Goal: Transaction & Acquisition: Download file/media

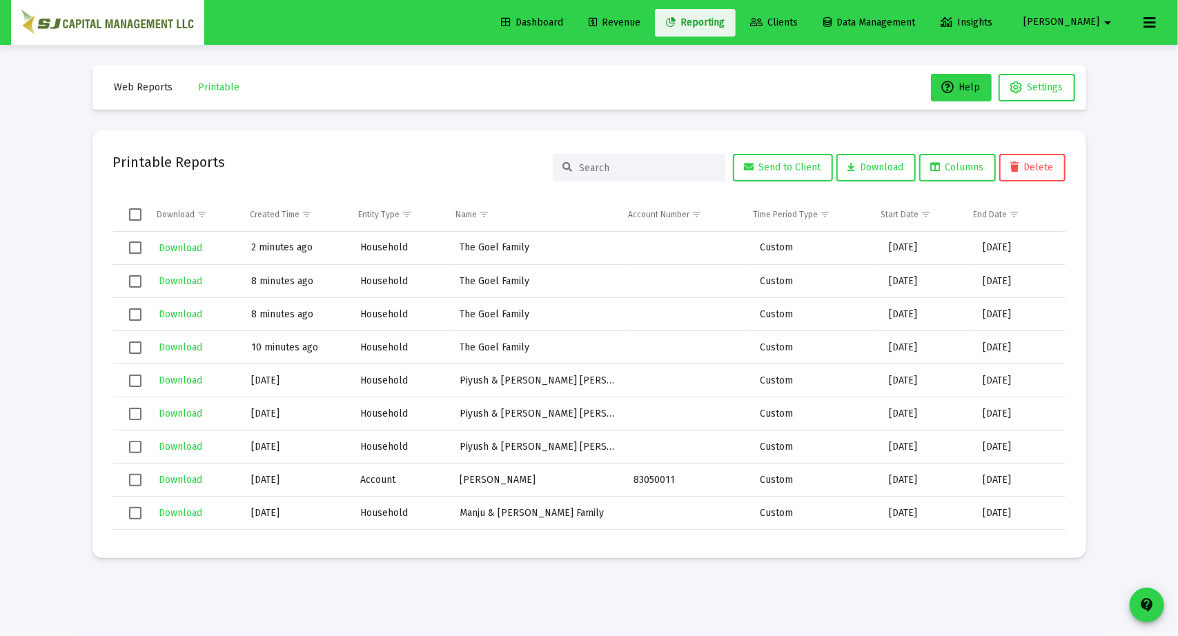
click at [724, 24] on span "Reporting" at bounding box center [695, 23] width 59 height 12
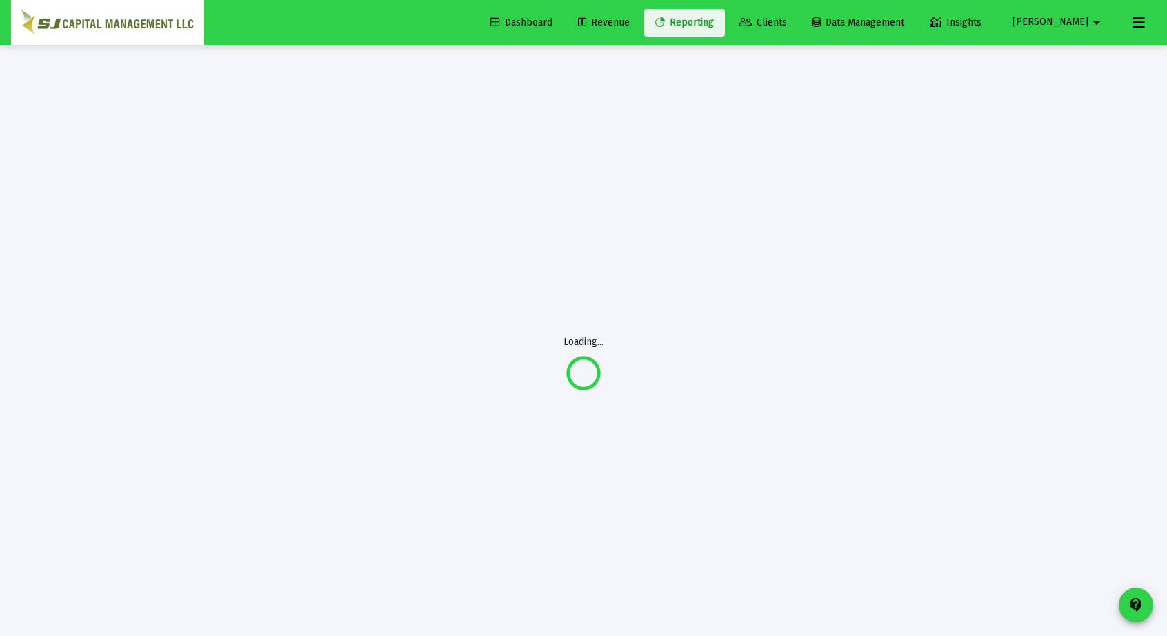
click at [714, 24] on span "Reporting" at bounding box center [684, 23] width 59 height 12
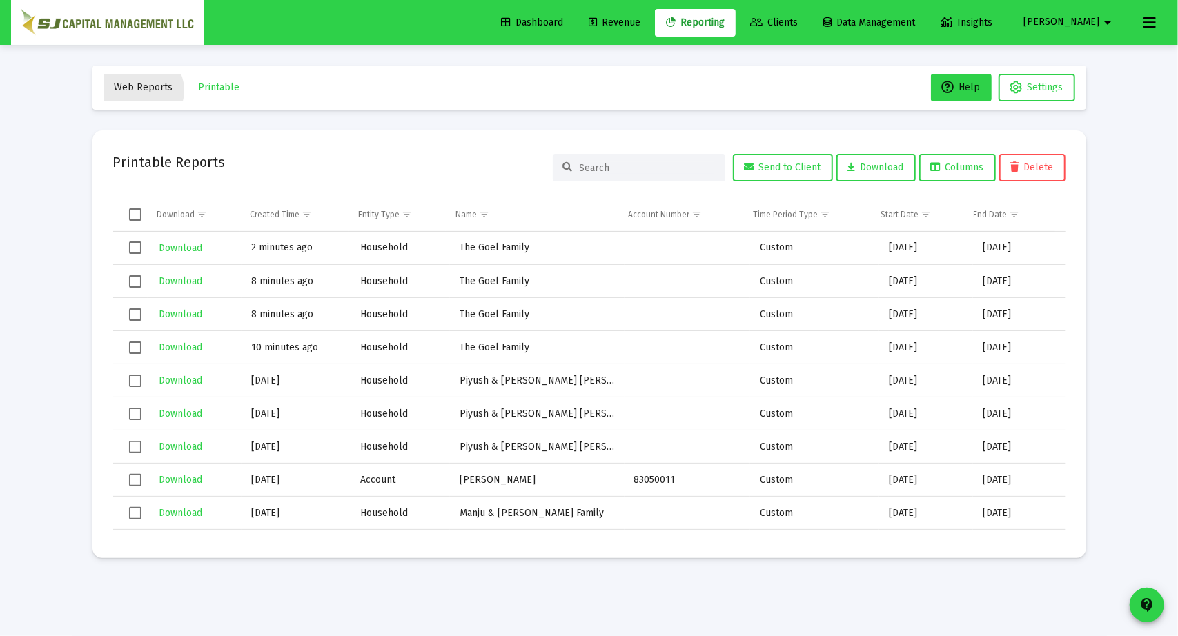
click at [141, 90] on span "Web Reports" at bounding box center [144, 87] width 59 height 12
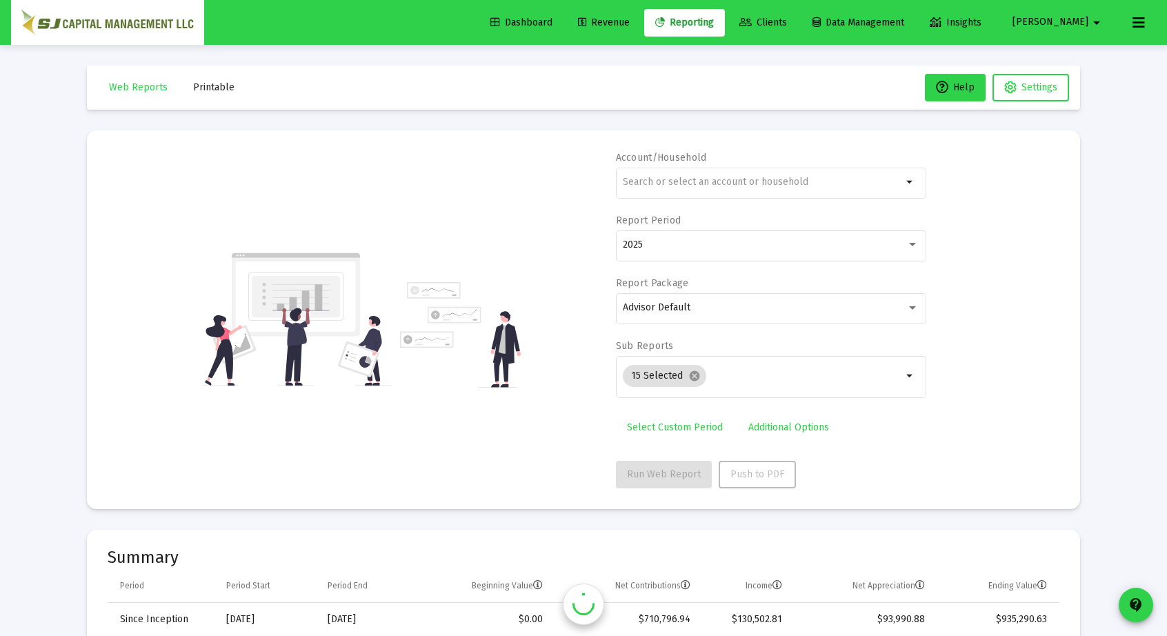
scroll to position [5961, 0]
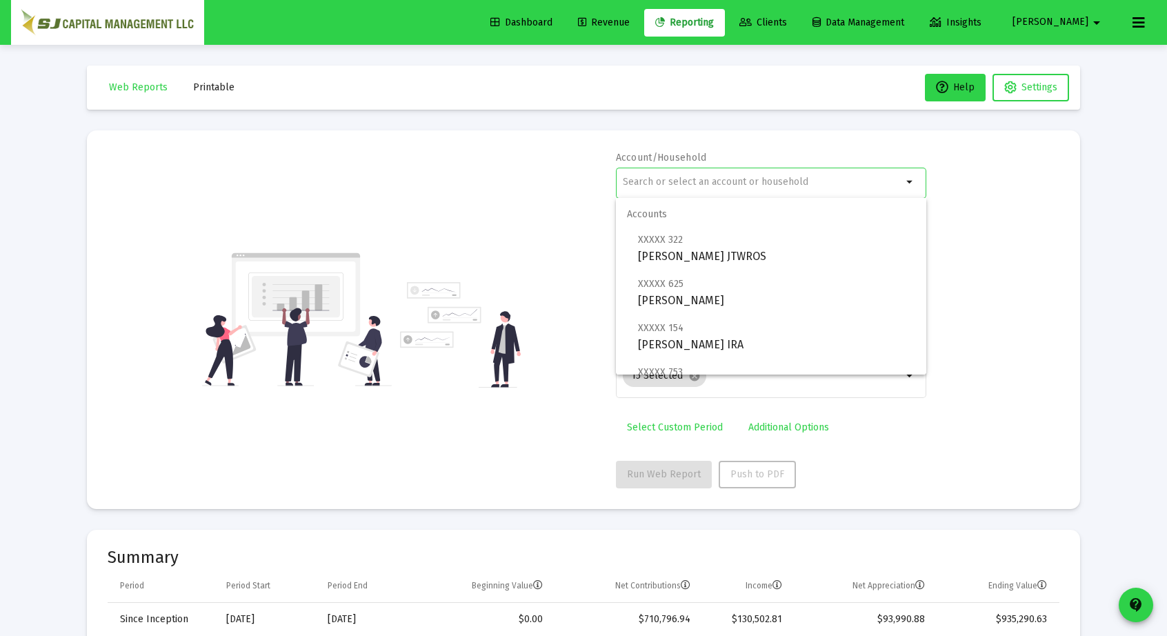
click at [657, 184] on input "text" at bounding box center [762, 182] width 279 height 11
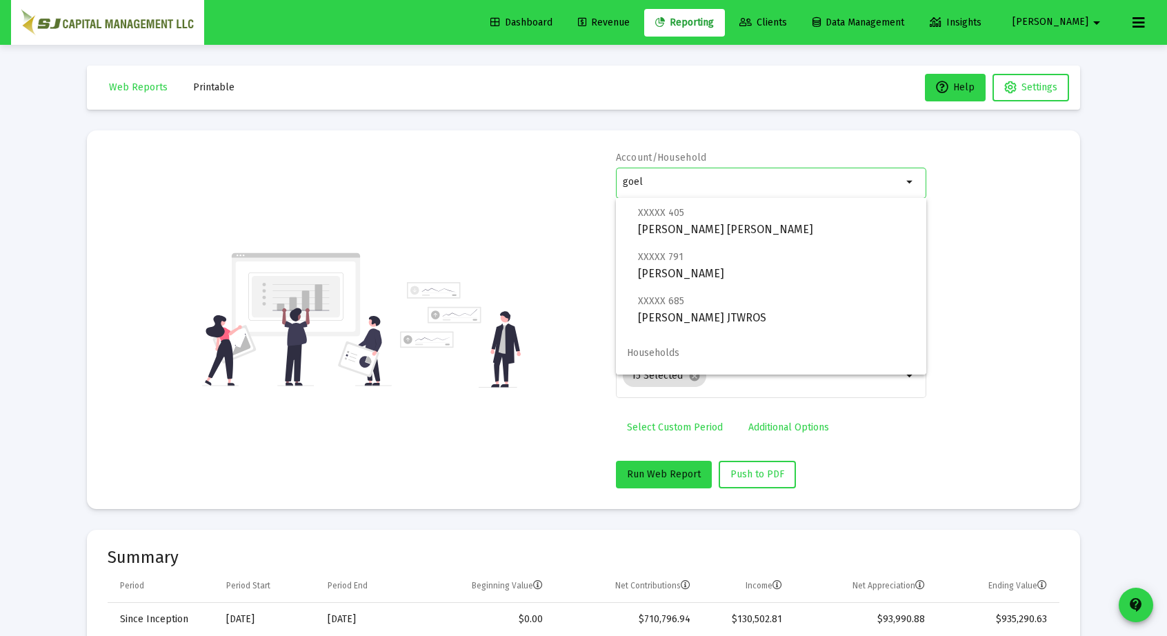
scroll to position [120, 0]
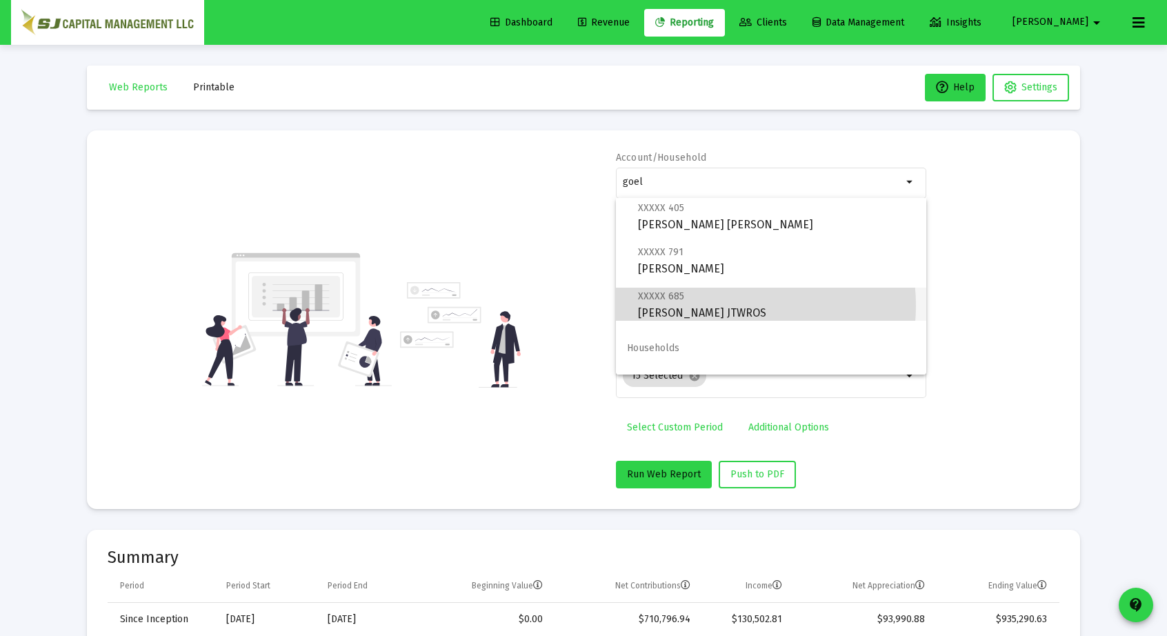
click at [717, 306] on span "XXXXX 685 [PERSON_NAME] JTWROS" at bounding box center [776, 305] width 277 height 34
type input "[PERSON_NAME] JTWROS"
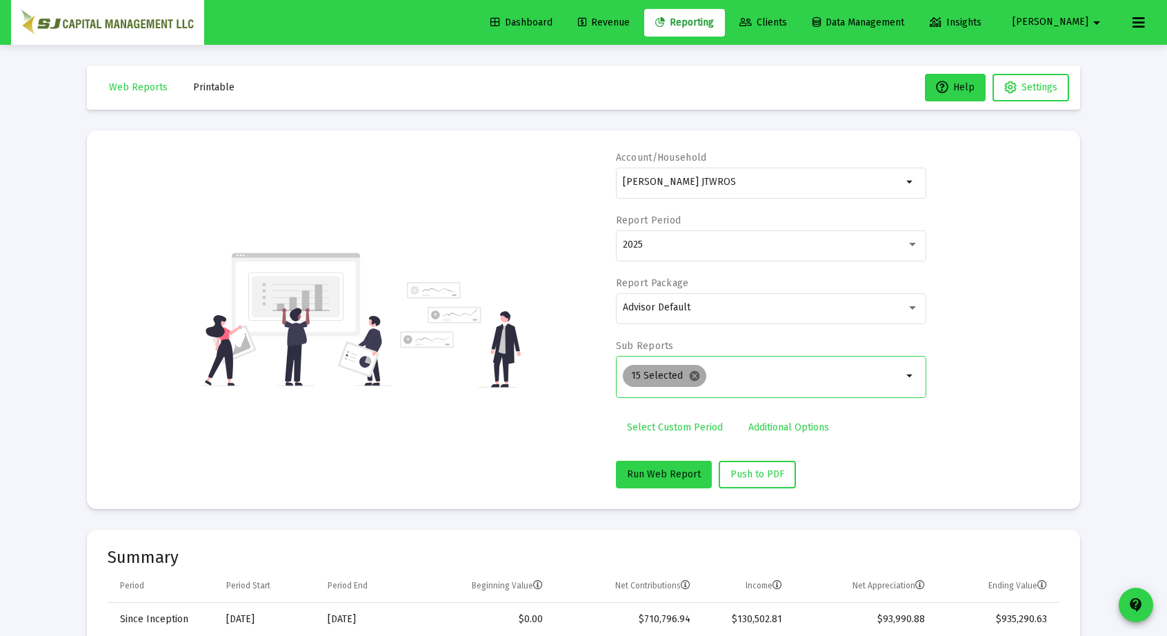
click at [692, 370] on mat-icon "cancel" at bounding box center [695, 376] width 12 height 12
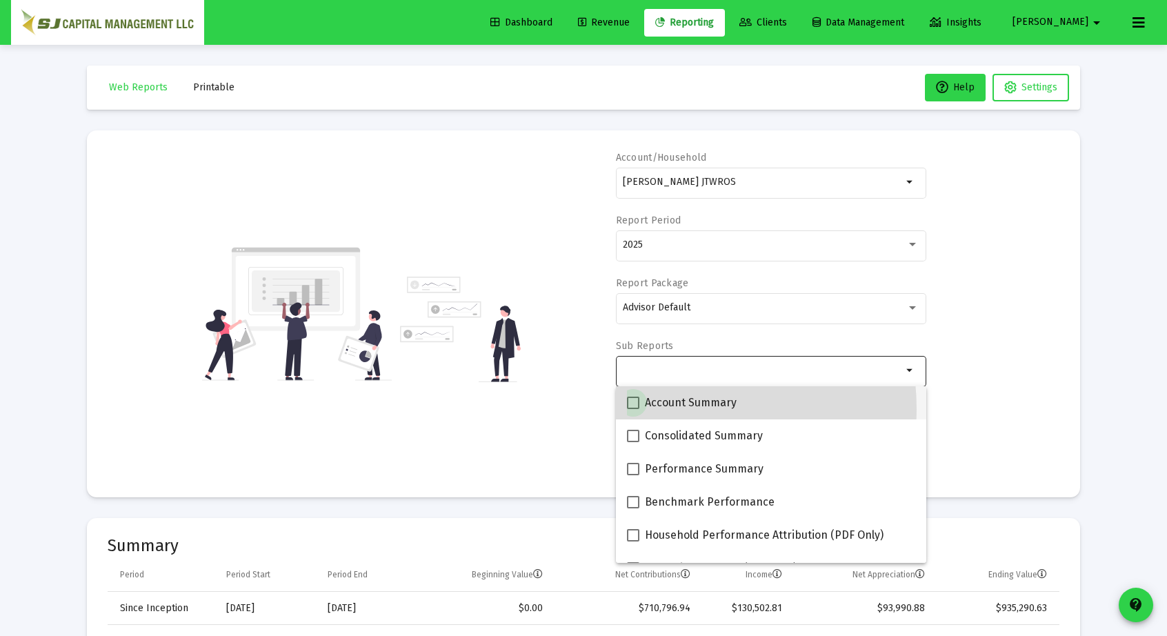
click at [639, 410] on label "Account Summary" at bounding box center [682, 403] width 110 height 17
click at [633, 410] on input "Account Summary" at bounding box center [633, 409] width 1 height 1
checkbox input "true"
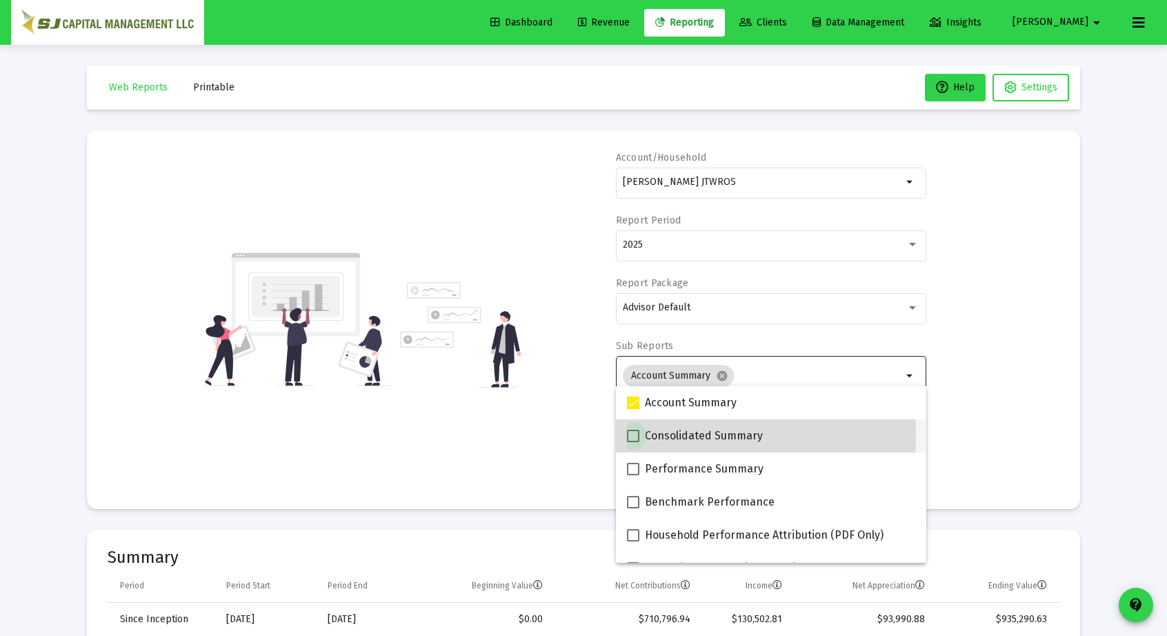
click at [636, 437] on span at bounding box center [633, 436] width 12 height 12
click at [633, 442] on input "Consolidated Summary" at bounding box center [633, 442] width 1 height 1
checkbox input "true"
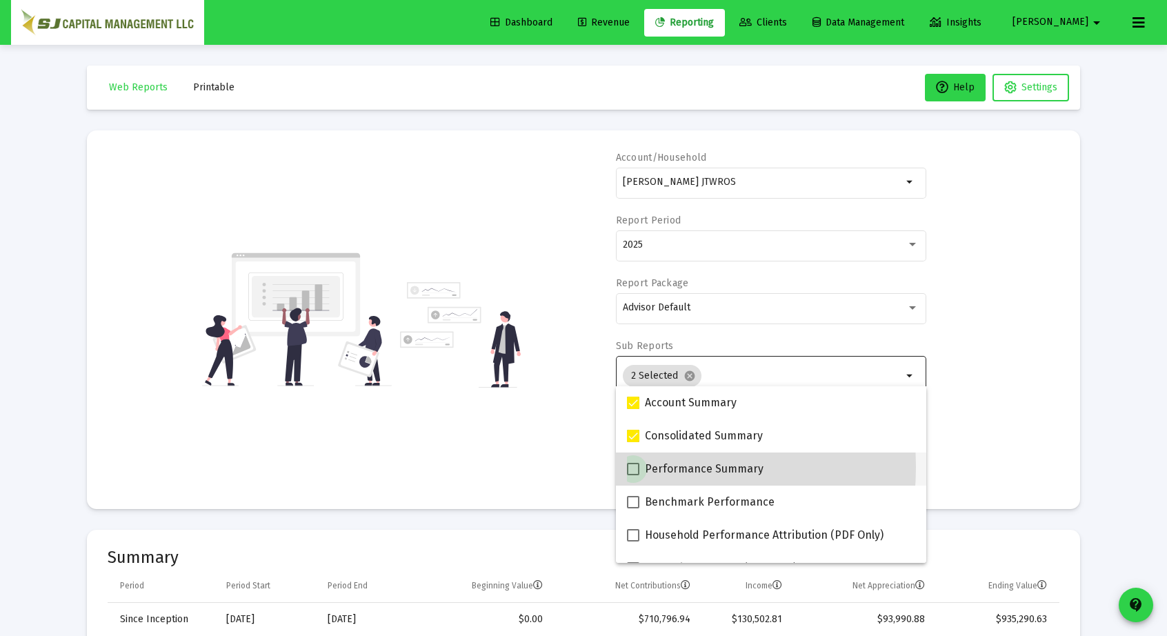
click at [635, 467] on span at bounding box center [633, 469] width 12 height 12
click at [633, 475] on input "Performance Summary" at bounding box center [633, 475] width 1 height 1
checkbox input "true"
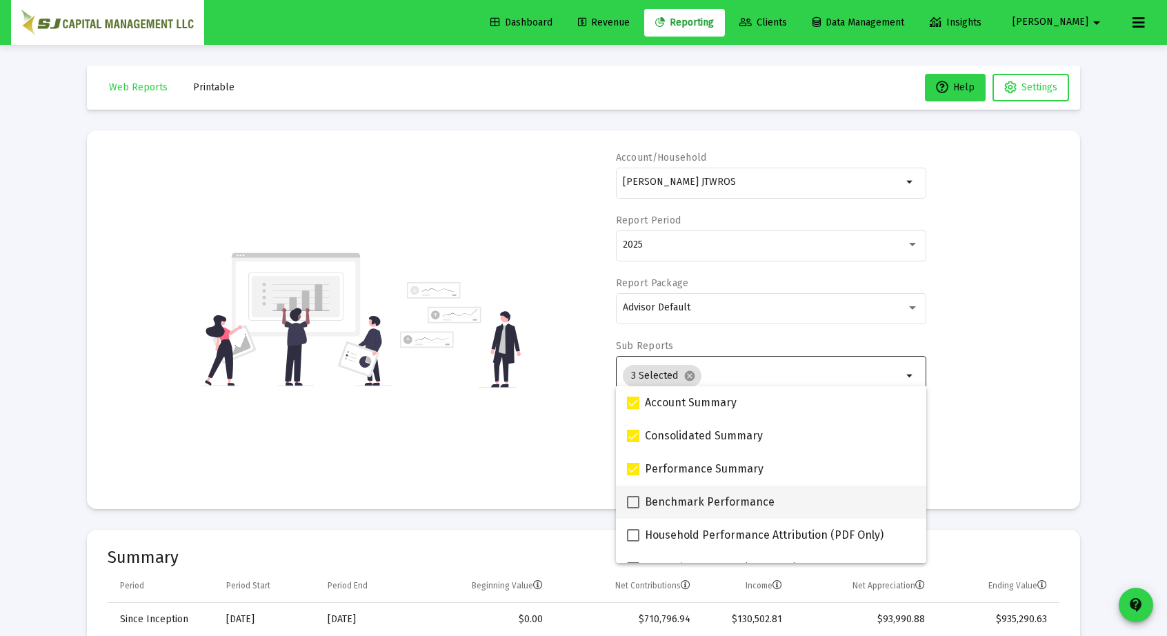
click at [635, 495] on label "Benchmark Performance" at bounding box center [701, 502] width 148 height 17
click at [633, 508] on input "Benchmark Performance" at bounding box center [633, 508] width 1 height 1
checkbox input "true"
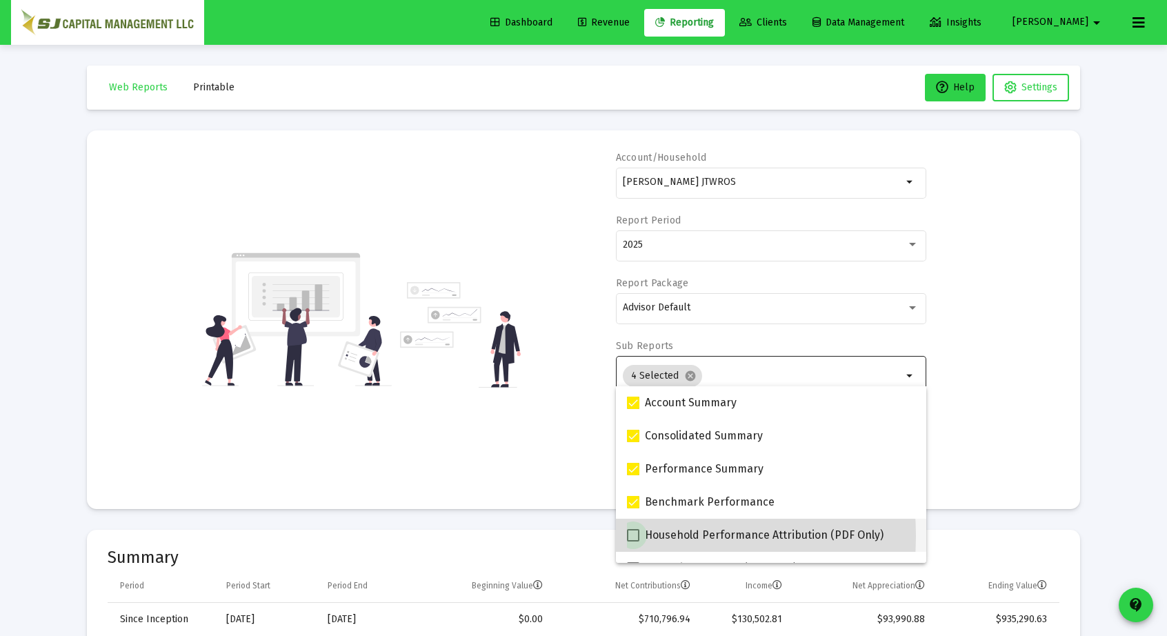
click at [629, 536] on span at bounding box center [633, 535] width 12 height 12
click at [633, 542] on input "Household Performance Attribution (PDF Only)" at bounding box center [633, 542] width 1 height 1
checkbox input "true"
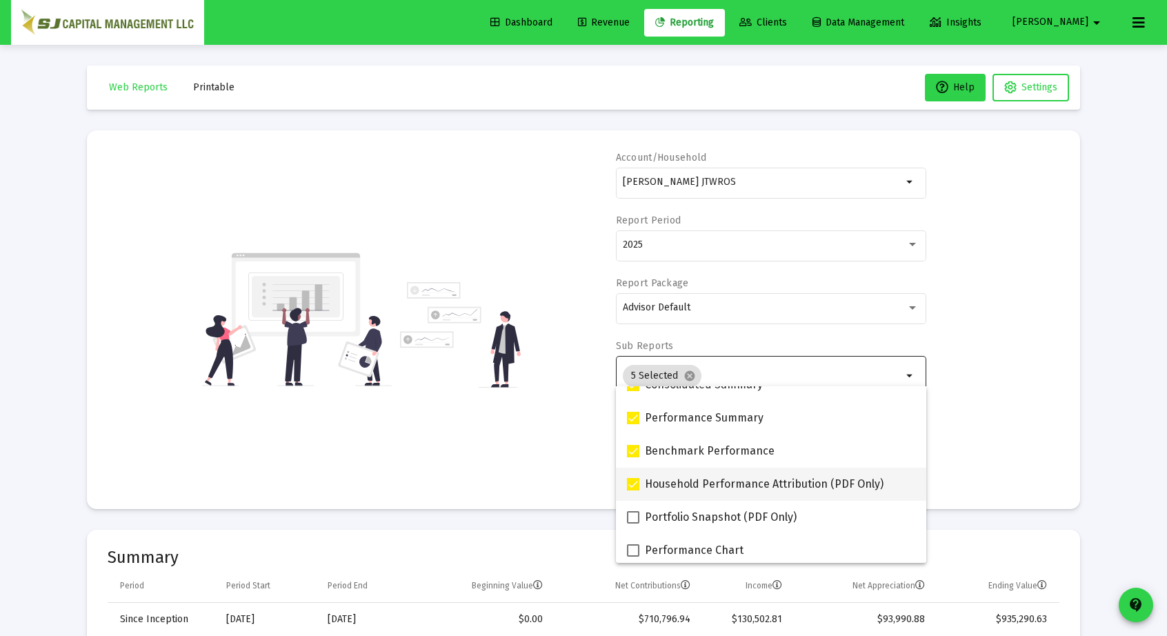
scroll to position [57, 0]
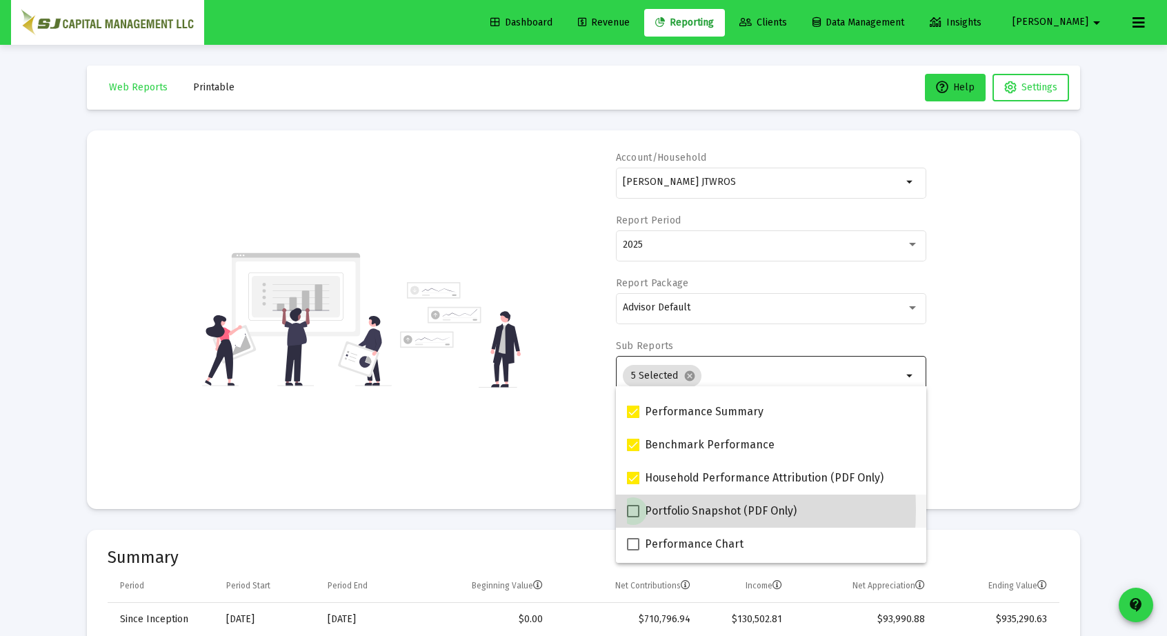
click at [630, 510] on span at bounding box center [633, 511] width 12 height 12
click at [633, 517] on input "Portfolio Snapshot (PDF Only)" at bounding box center [633, 517] width 1 height 1
checkbox input "true"
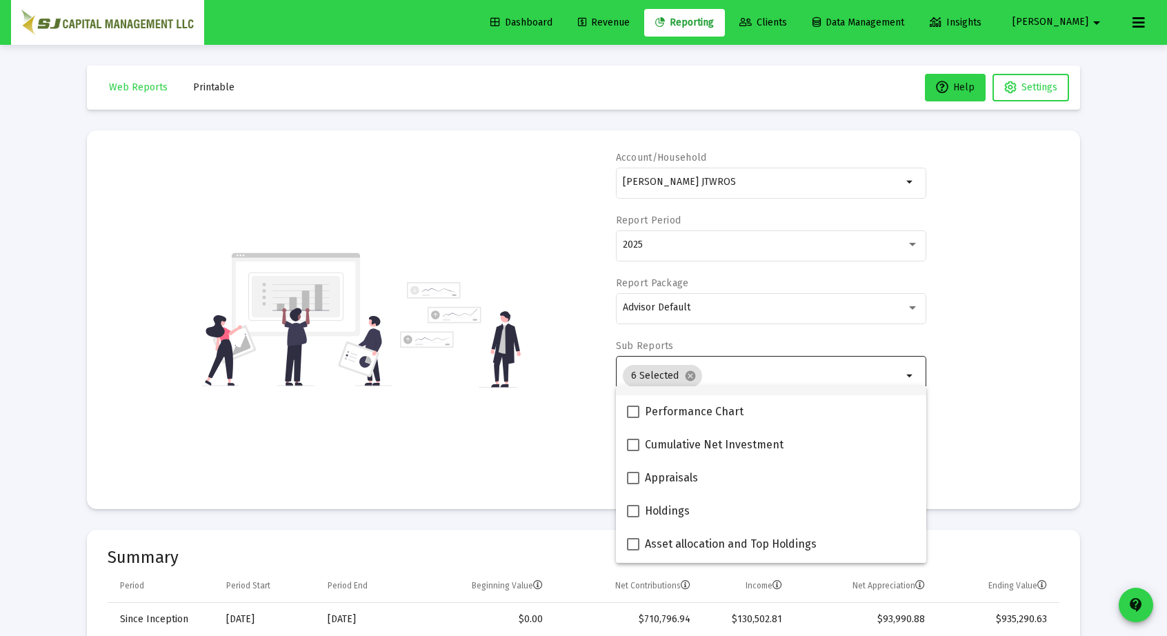
scroll to position [193, 0]
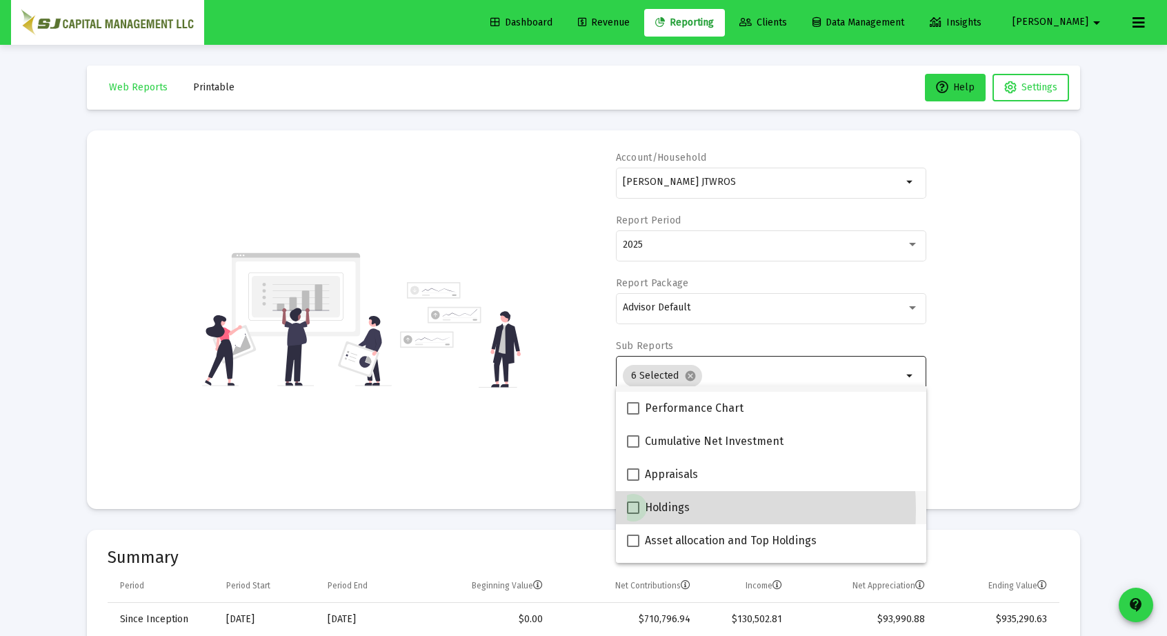
click at [630, 510] on span at bounding box center [633, 508] width 12 height 12
click at [633, 514] on input "Holdings" at bounding box center [633, 514] width 1 height 1
checkbox input "true"
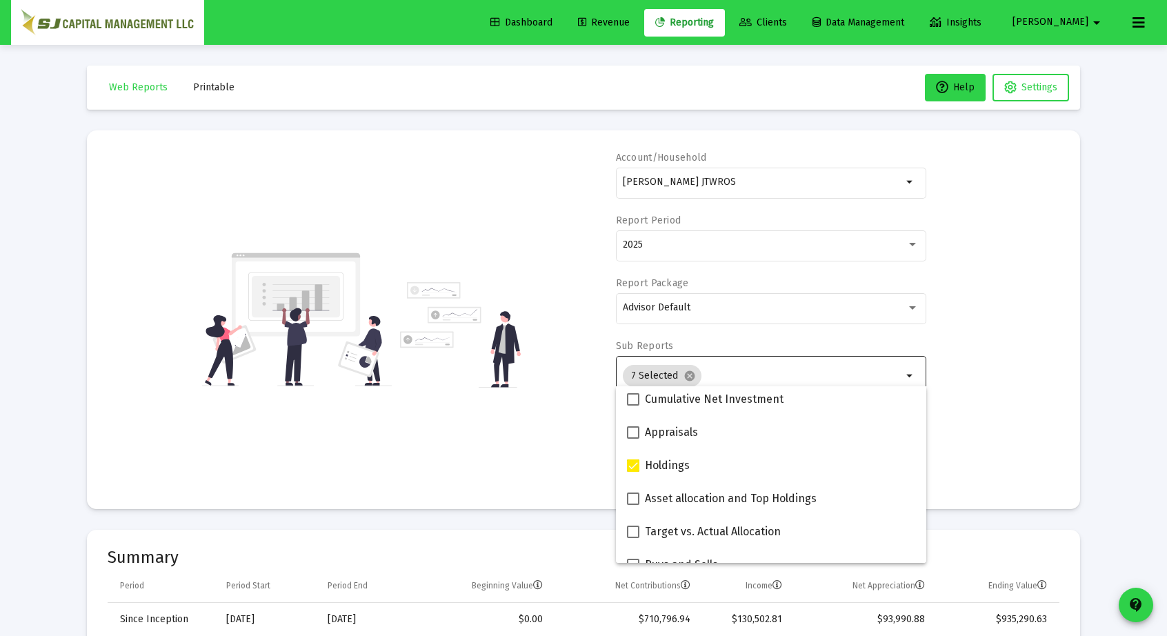
scroll to position [237, 0]
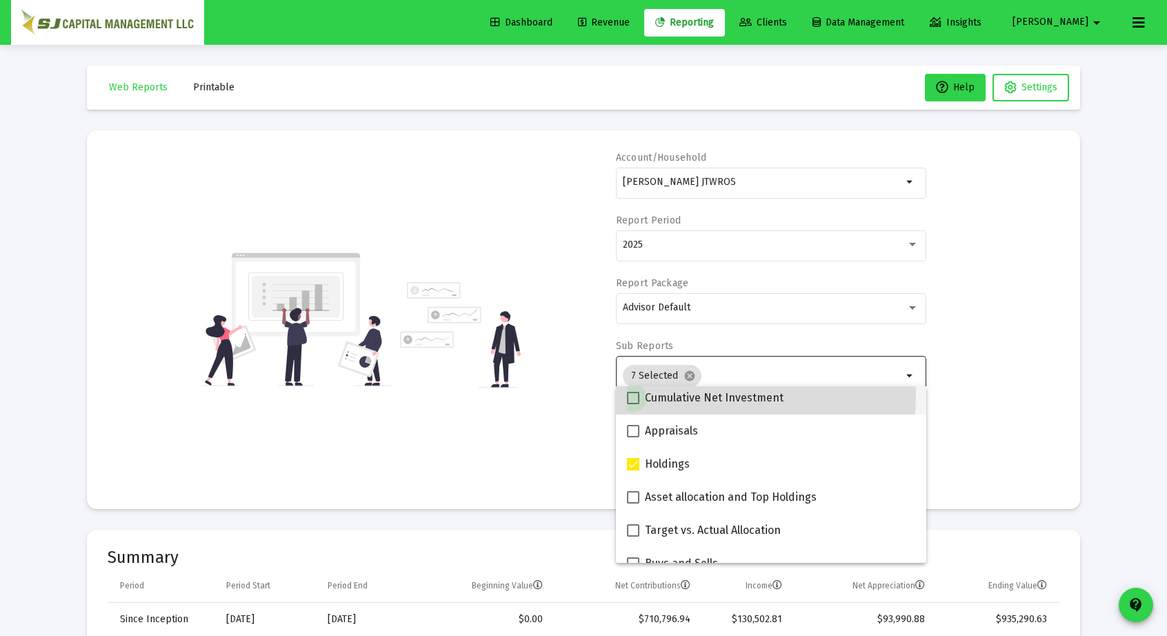
click at [632, 393] on span at bounding box center [633, 398] width 12 height 12
click at [633, 404] on input "Cumulative Net Investment" at bounding box center [633, 404] width 1 height 1
checkbox input "true"
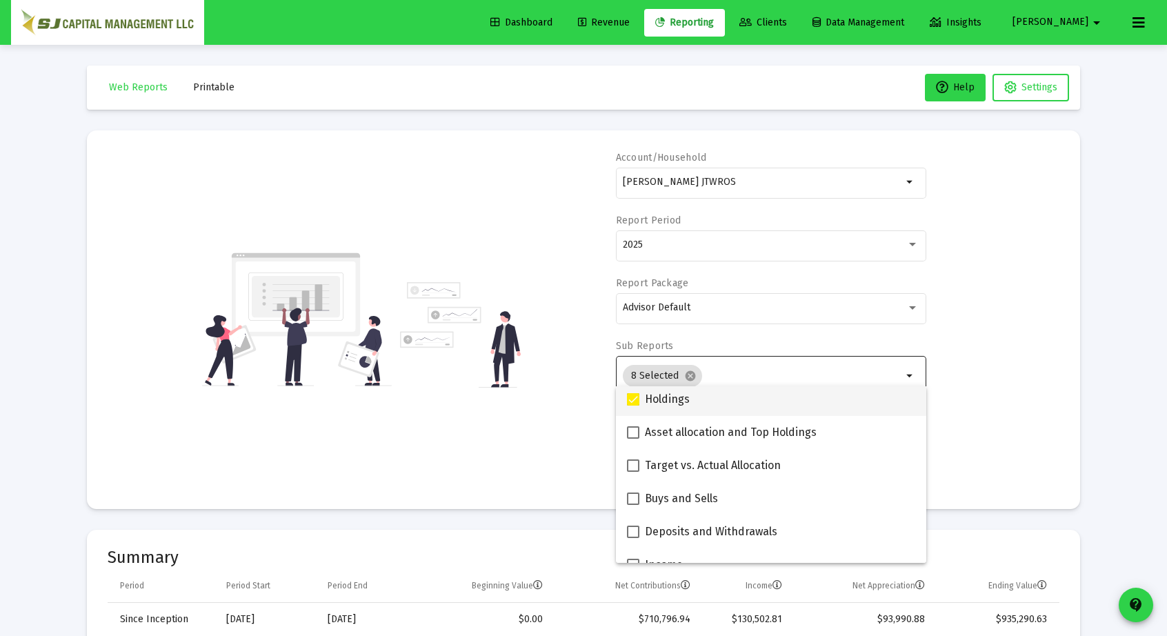
scroll to position [304, 0]
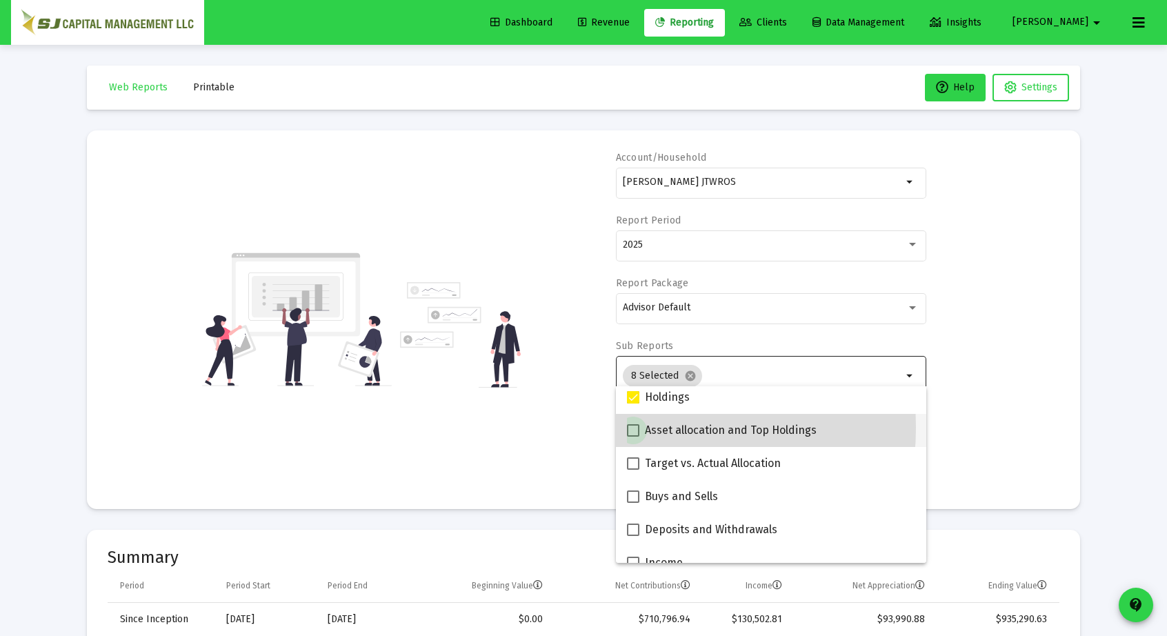
click at [632, 428] on span at bounding box center [633, 430] width 12 height 12
click at [633, 437] on input "Asset allocation and Top Holdings" at bounding box center [633, 437] width 1 height 1
checkbox input "true"
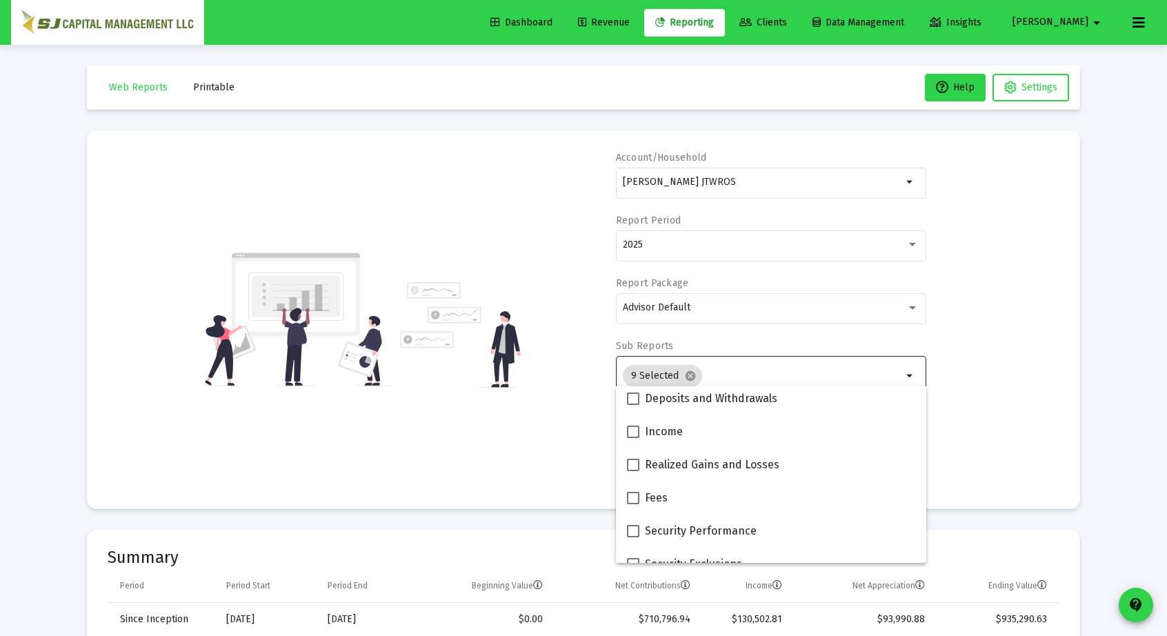
scroll to position [456, 0]
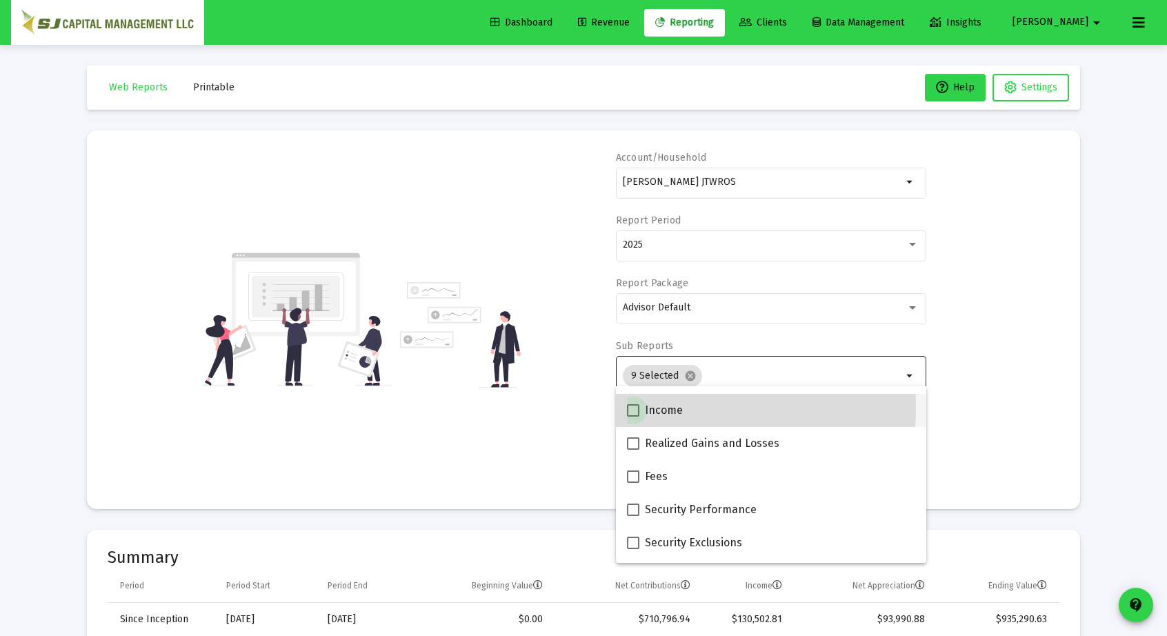
click at [632, 407] on span at bounding box center [633, 410] width 12 height 12
click at [633, 417] on input "Income" at bounding box center [633, 417] width 1 height 1
checkbox input "true"
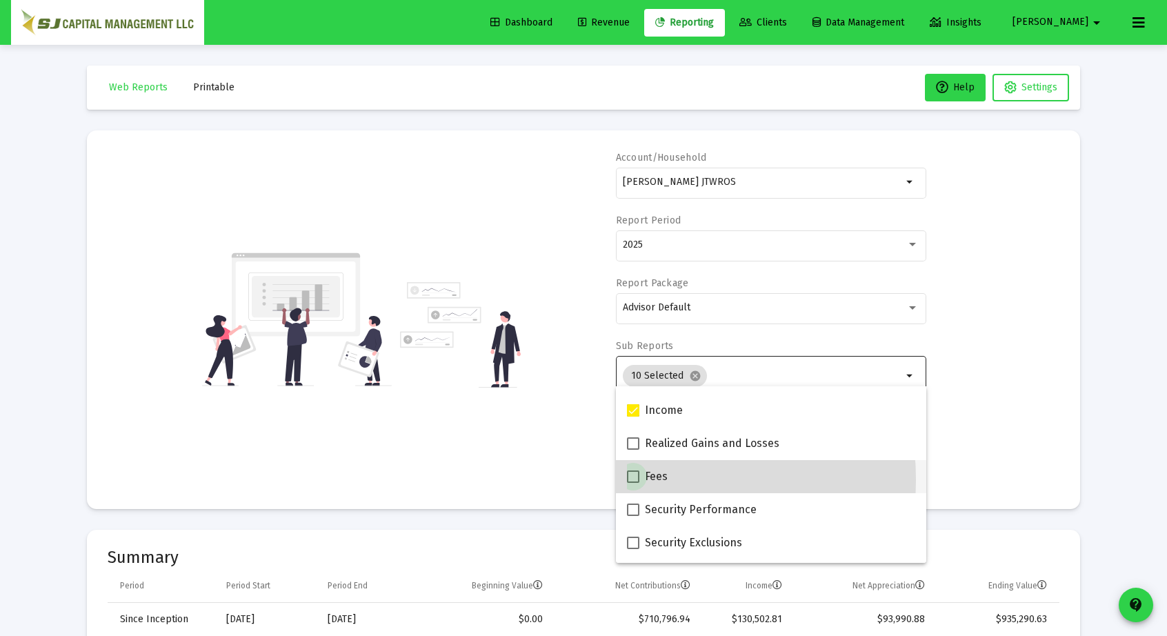
click at [631, 479] on span at bounding box center [633, 477] width 12 height 12
click at [633, 483] on input "Fees" at bounding box center [633, 483] width 1 height 1
checkbox input "true"
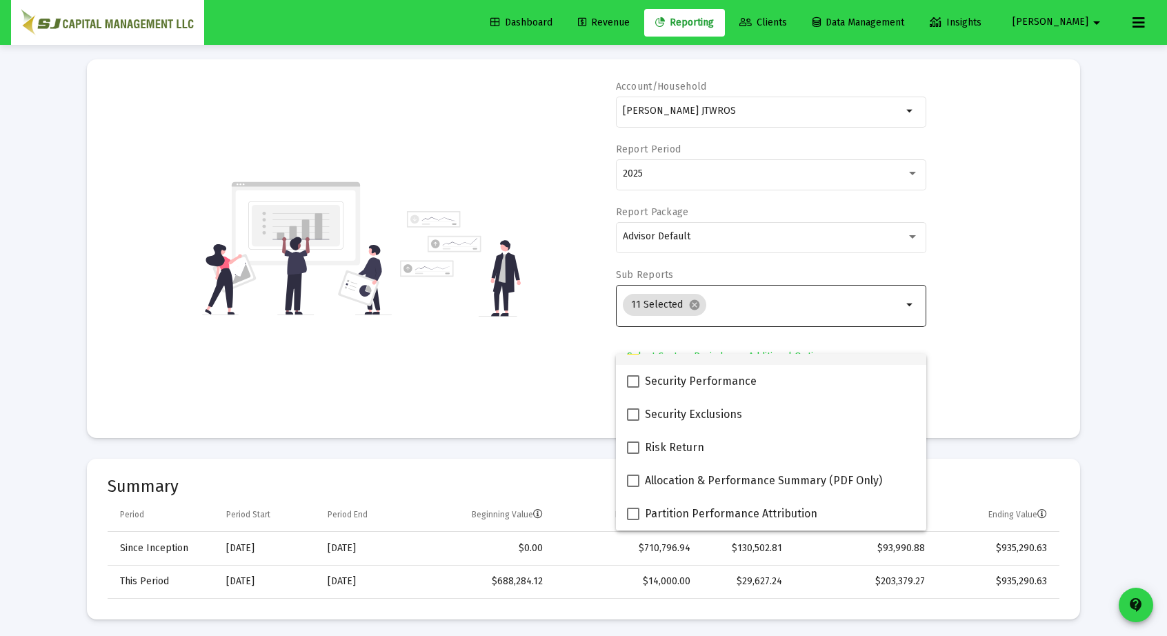
scroll to position [74, 0]
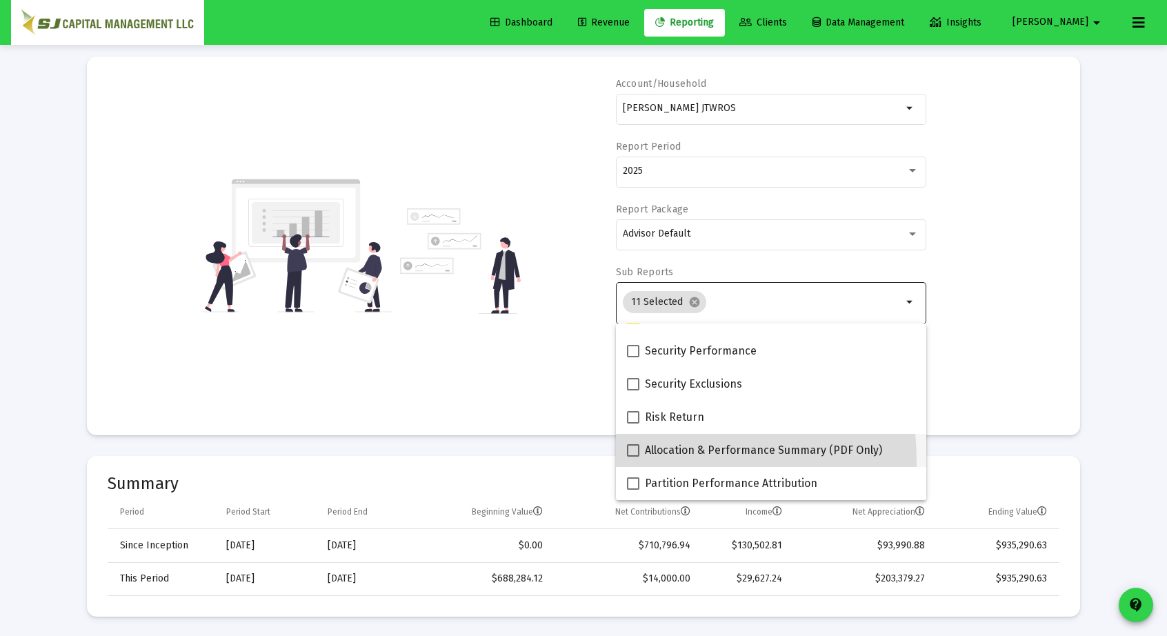
click at [643, 461] on mat-checkbox "Allocation & Performance Summary (PDF Only)" at bounding box center [754, 450] width 255 height 33
click at [636, 449] on span at bounding box center [633, 450] width 12 height 12
click at [633, 457] on input "Allocation & Performance Summary (PDF Only)" at bounding box center [633, 457] width 1 height 1
checkbox input "true"
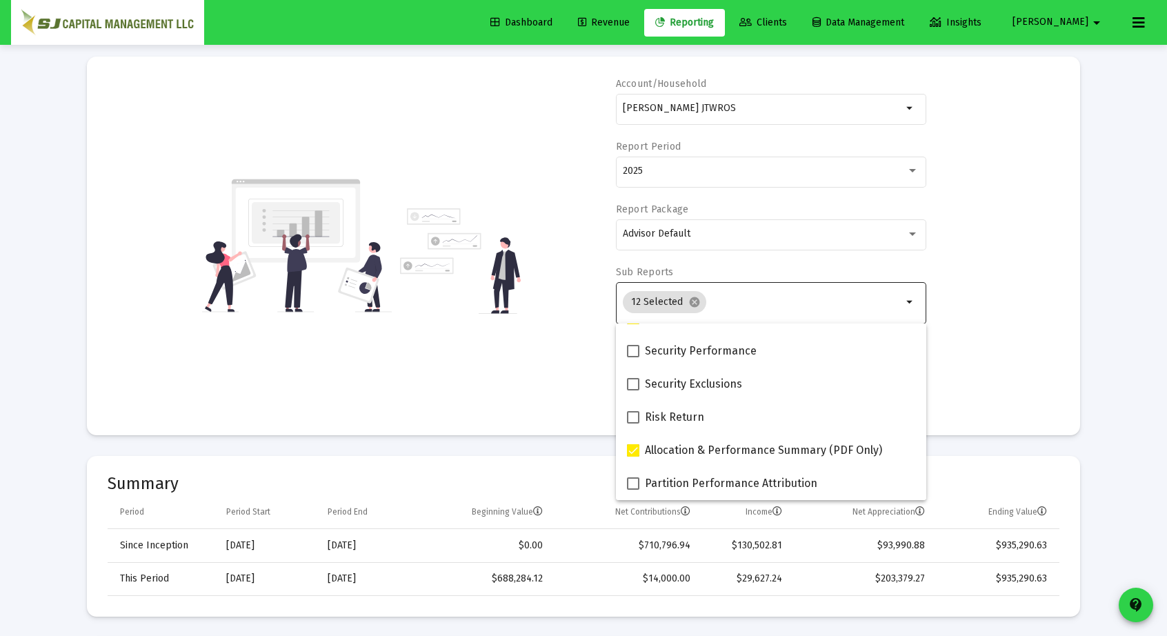
click at [1016, 350] on div "Account/Household [PERSON_NAME] JTWROS arrow_drop_down Report Period 2025 Repor…" at bounding box center [584, 245] width 952 height 337
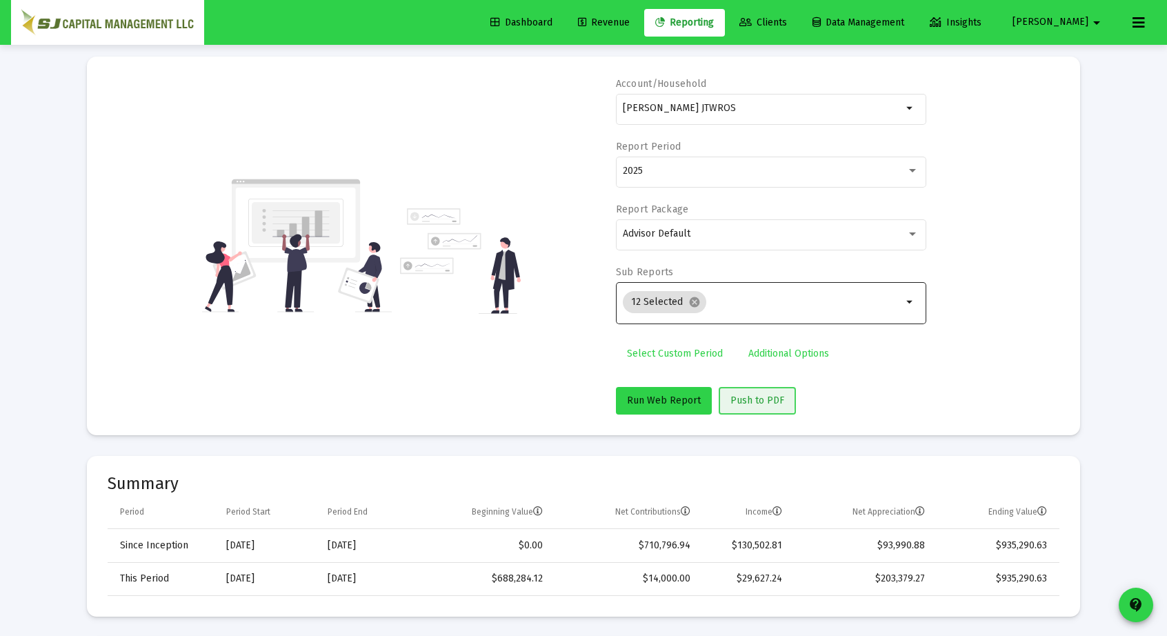
click at [747, 395] on span "Push to PDF" at bounding box center [758, 401] width 54 height 12
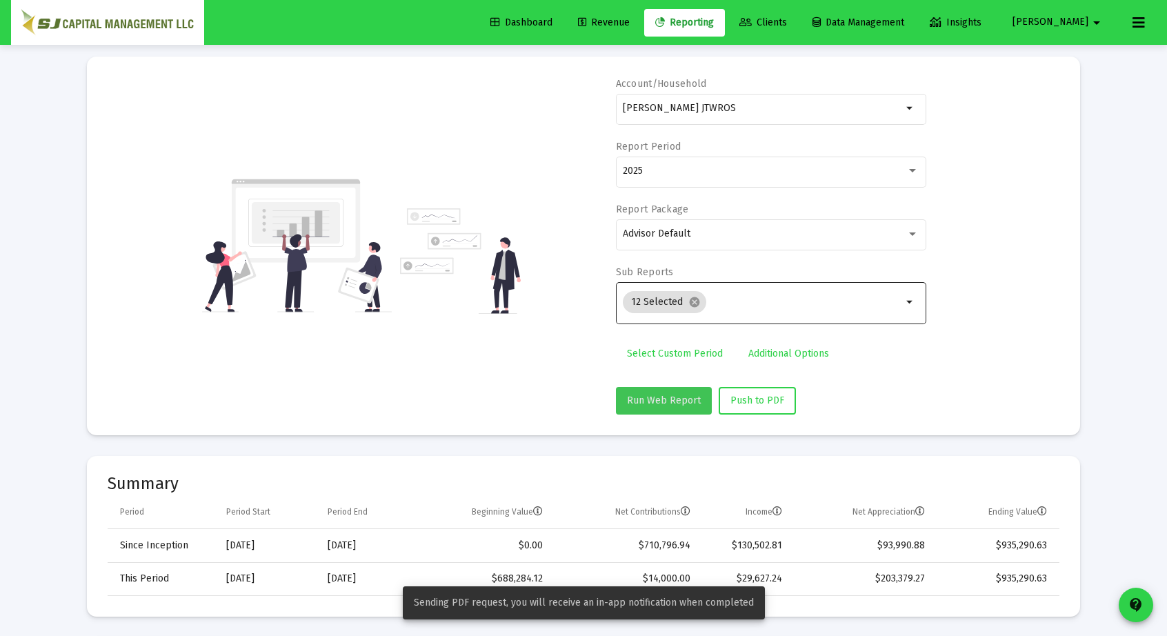
click at [680, 401] on span "Run Web Report" at bounding box center [664, 401] width 74 height 12
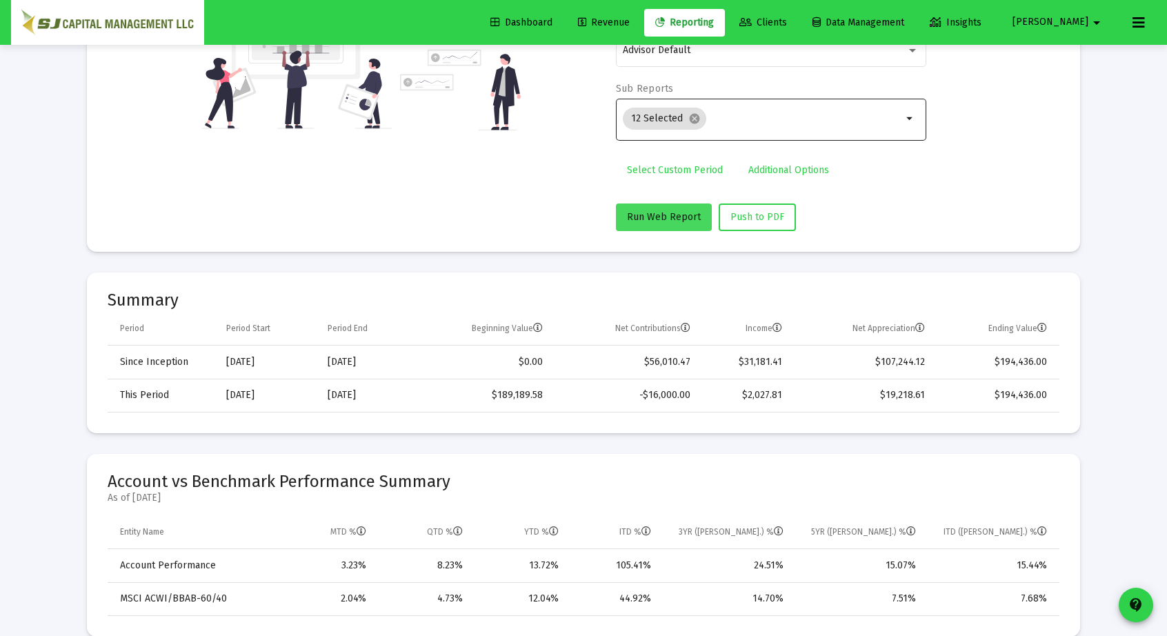
scroll to position [257, 0]
click at [744, 219] on span "Push to PDF" at bounding box center [758, 218] width 54 height 12
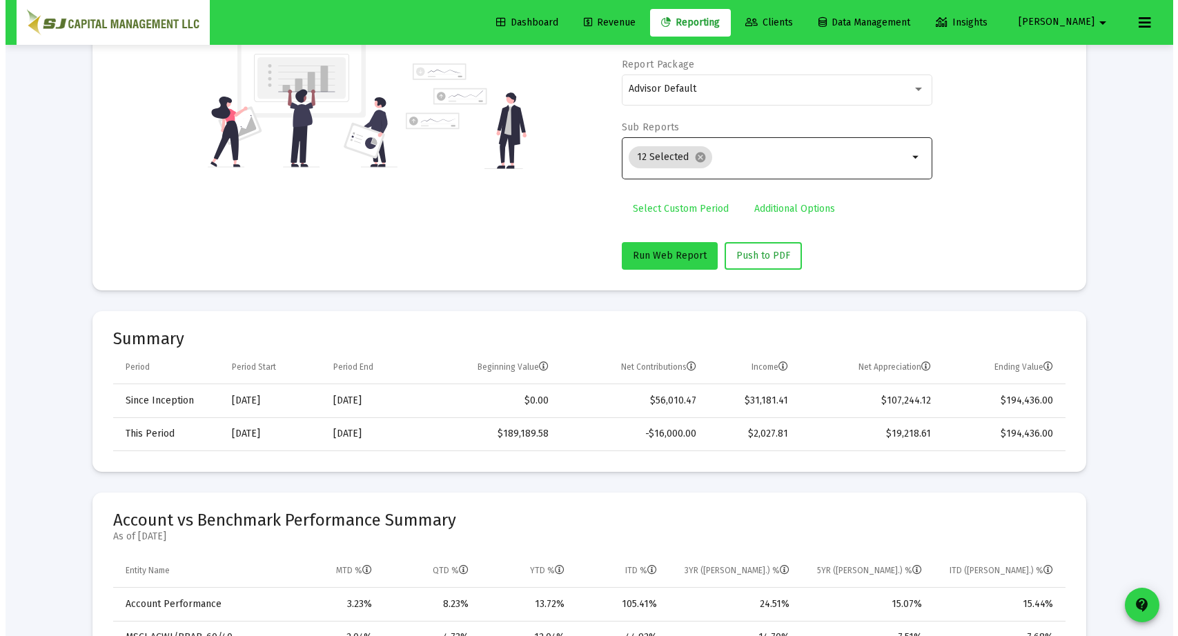
scroll to position [0, 0]
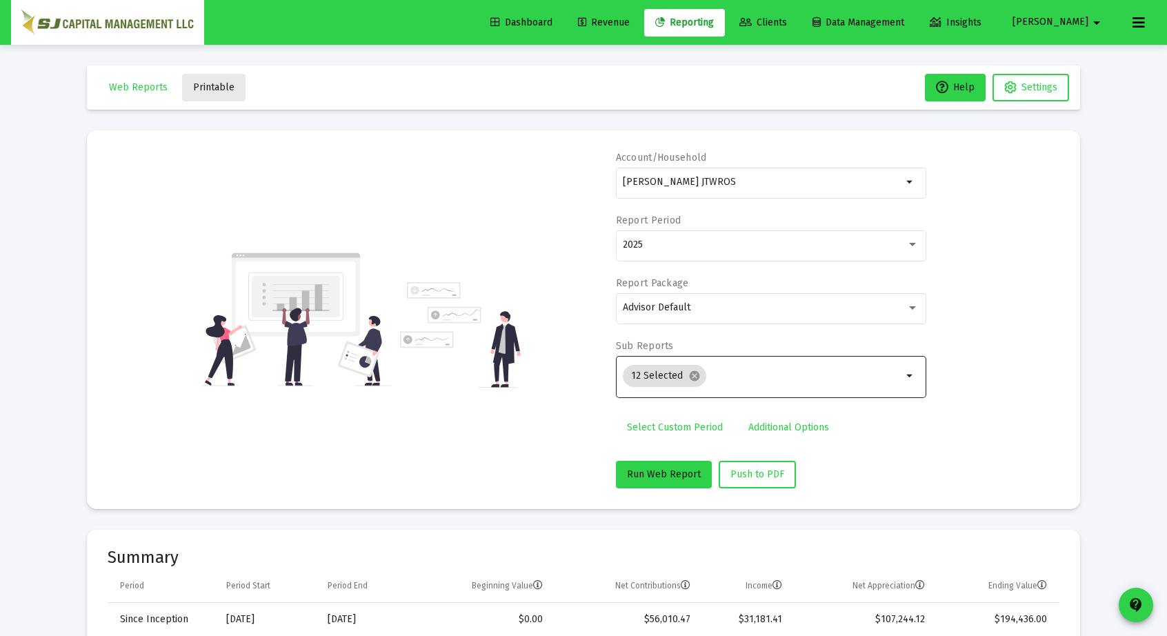
click at [212, 79] on button "Printable" at bounding box center [213, 88] width 63 height 28
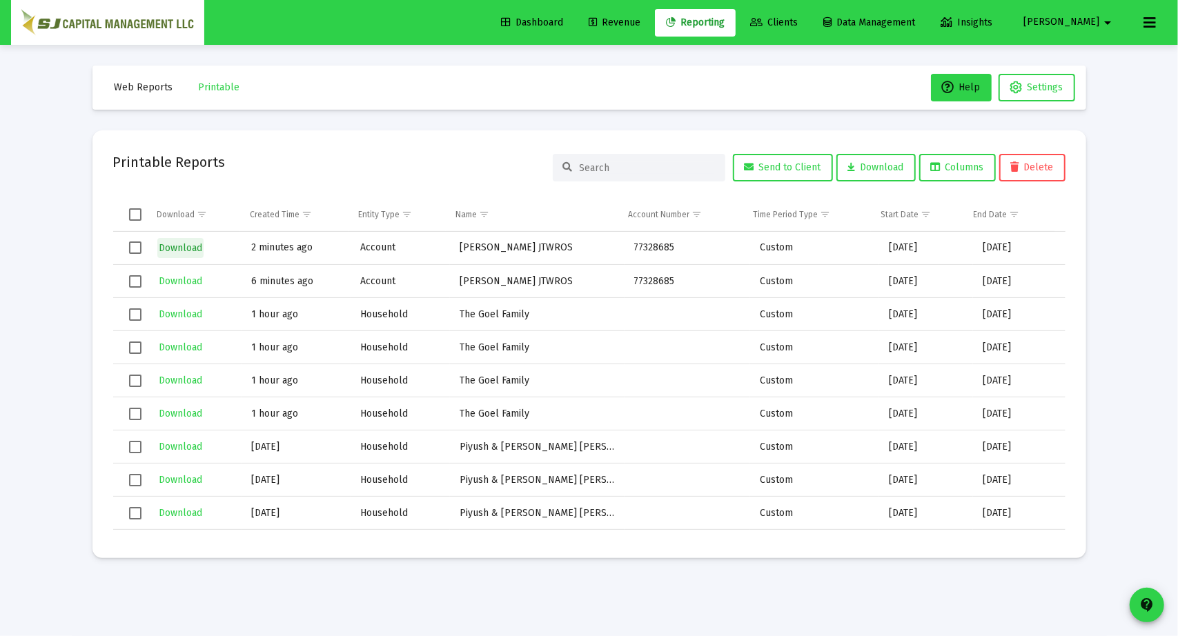
click at [179, 242] on span "Download" at bounding box center [180, 248] width 43 height 12
